Goal: Check status: Check status

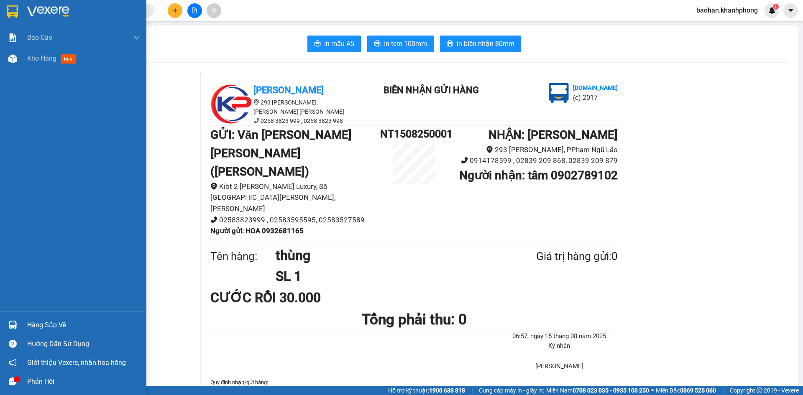
scroll to position [42, 0]
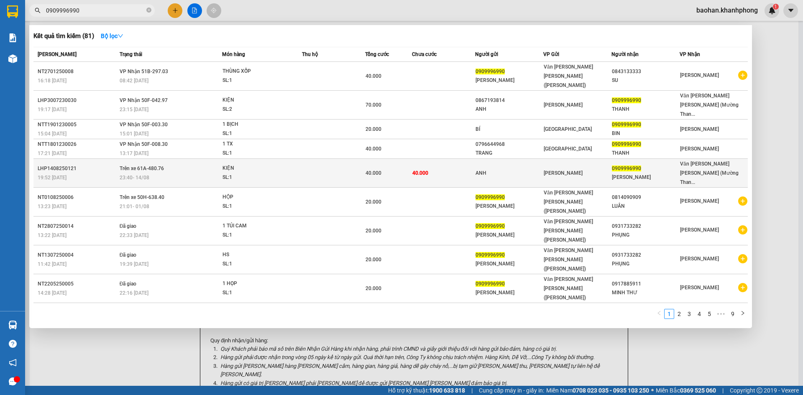
type input "0909996990"
click at [213, 159] on td "Trên xe 61A-480.76 23:40 [DATE]" at bounding box center [170, 173] width 105 height 29
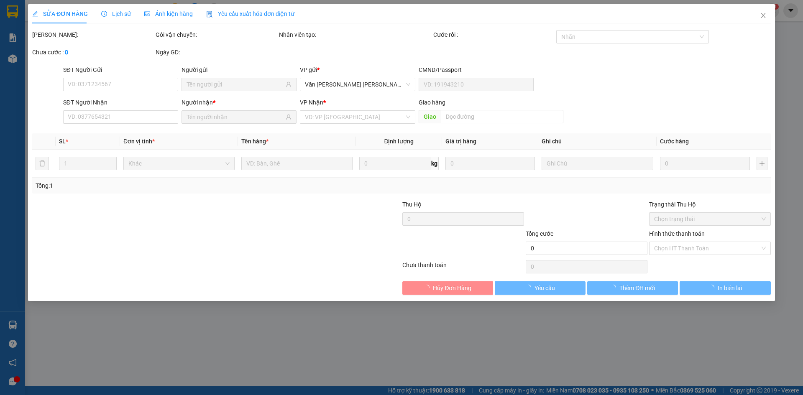
type input "ANH"
type input "0909996990"
type input "[PERSON_NAME]"
type input "40.000"
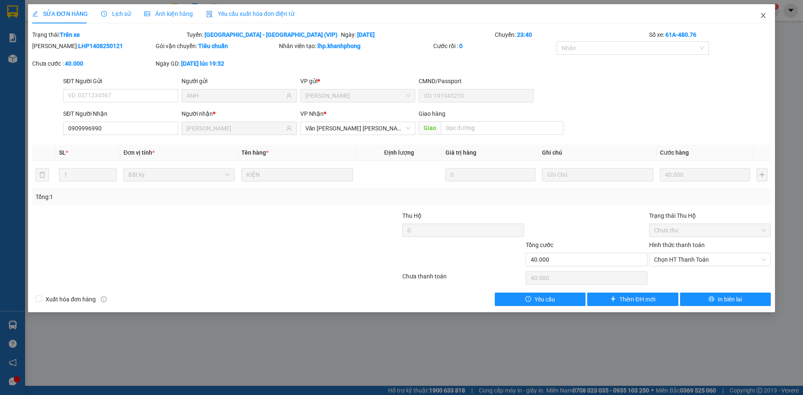
click at [762, 17] on icon "close" at bounding box center [763, 15] width 7 height 7
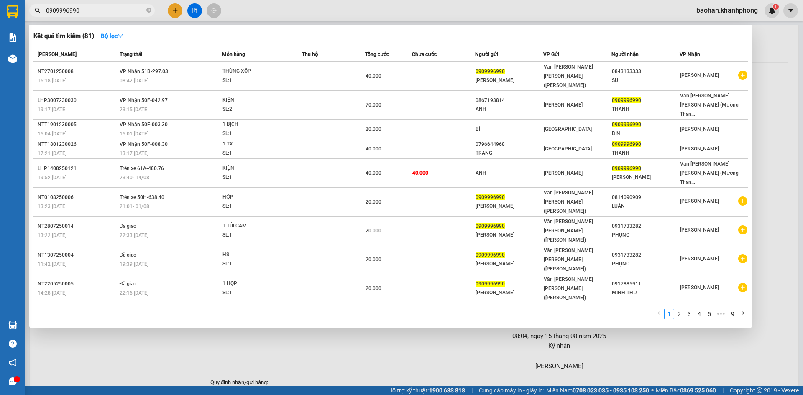
click at [130, 9] on input "0909996990" at bounding box center [95, 10] width 99 height 9
